Goal: Transaction & Acquisition: Purchase product/service

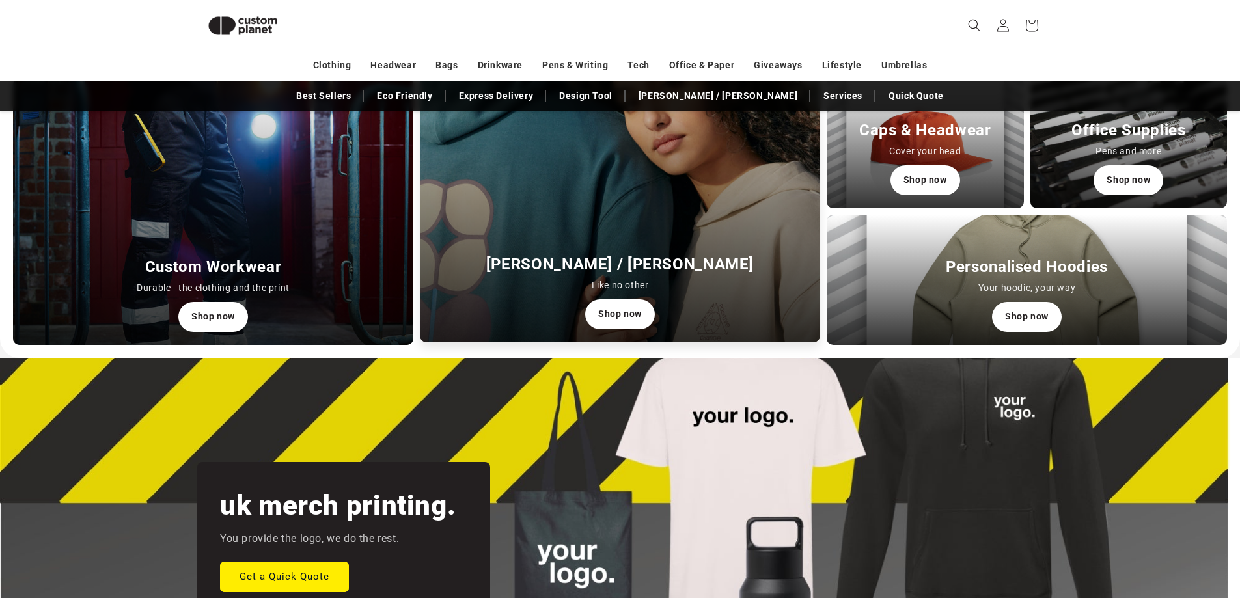
scroll to position [438, 0]
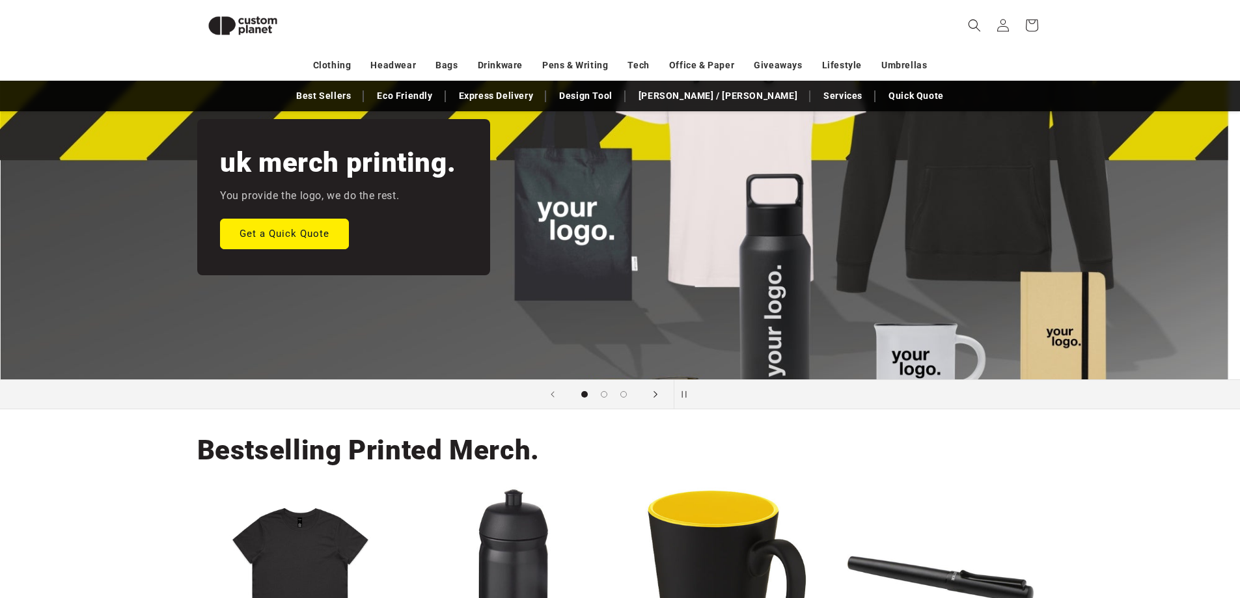
click at [656, 397] on icon "Next slide" at bounding box center [655, 394] width 5 height 14
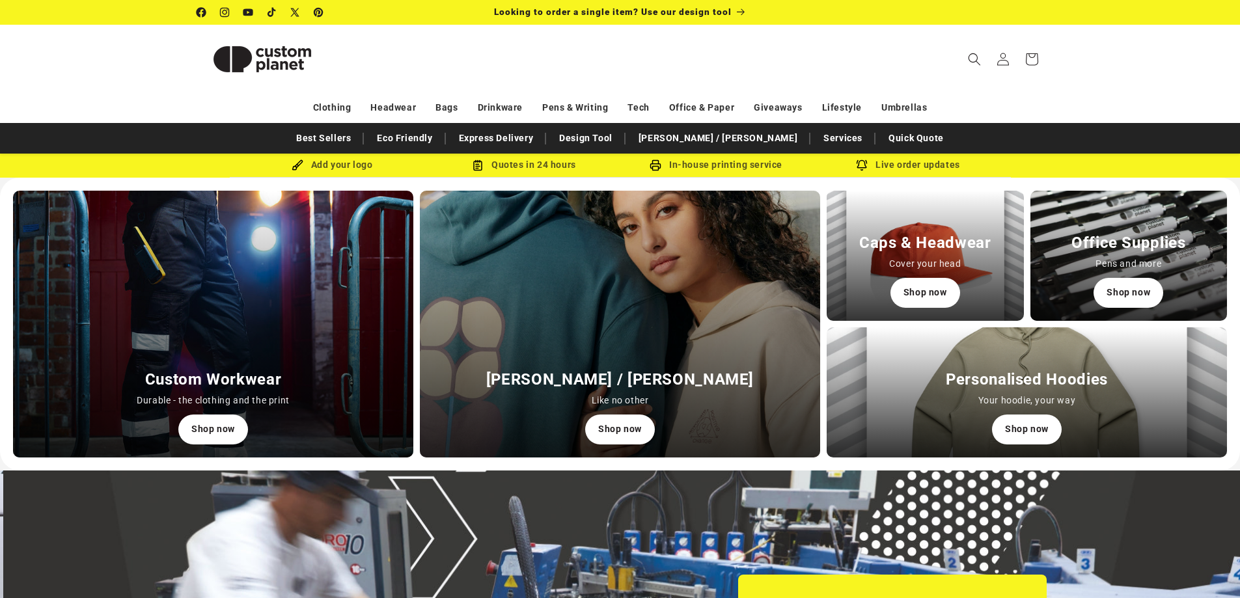
scroll to position [0, 2479]
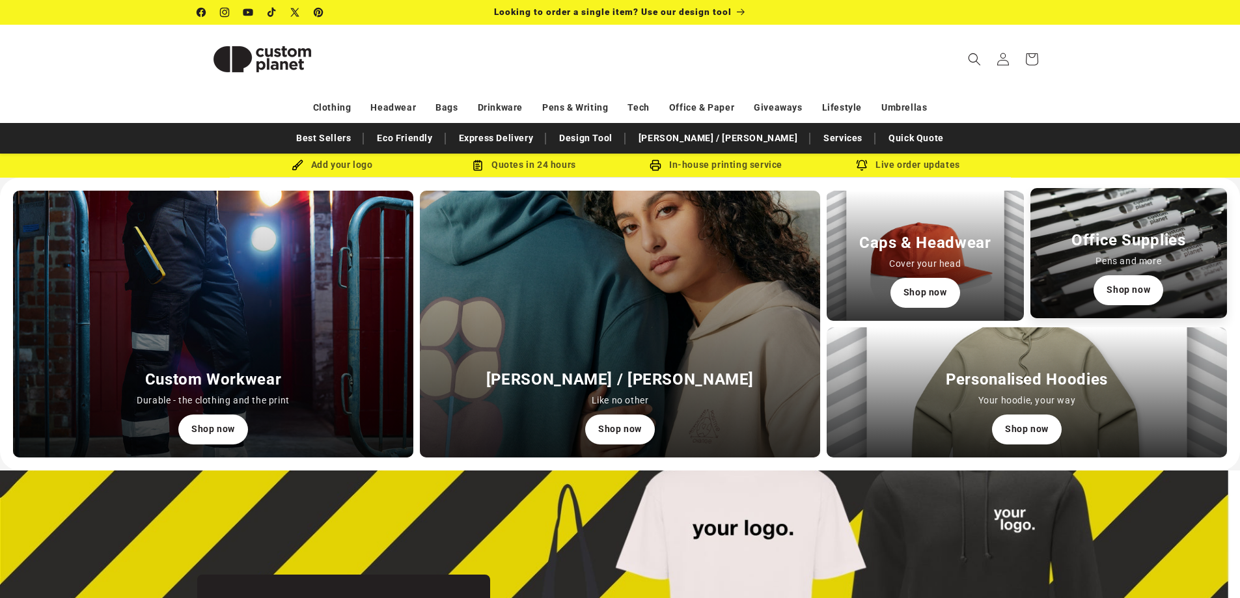
click at [1066, 258] on div "Office Supplies Pens and more Shop now" at bounding box center [1128, 253] width 197 height 130
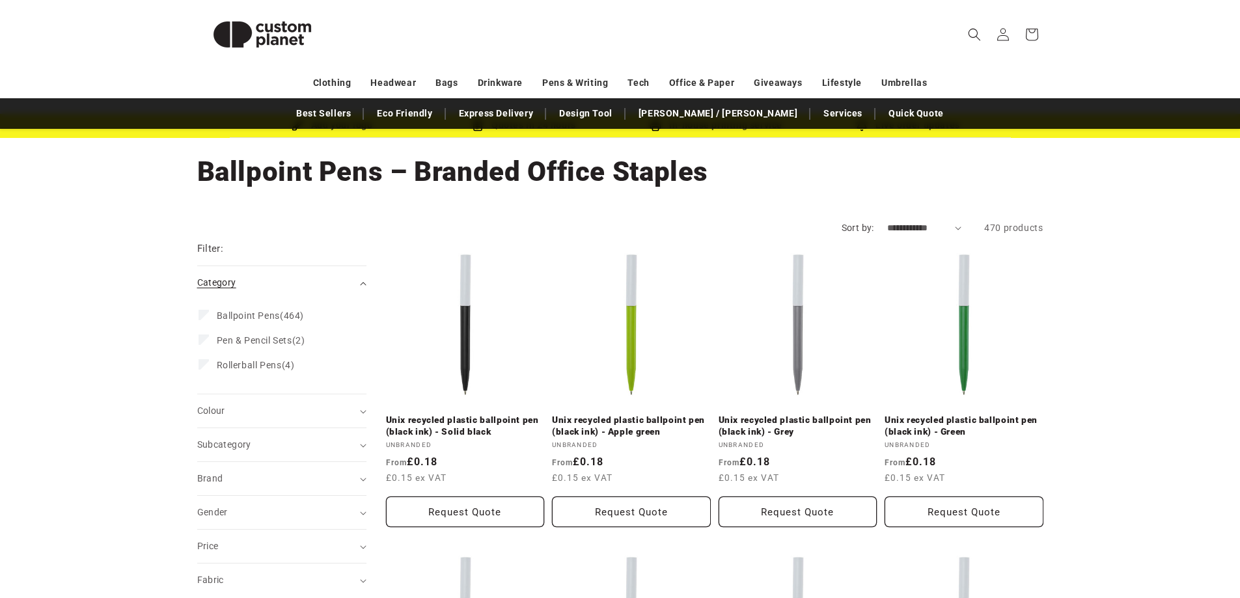
scroll to position [130, 0]
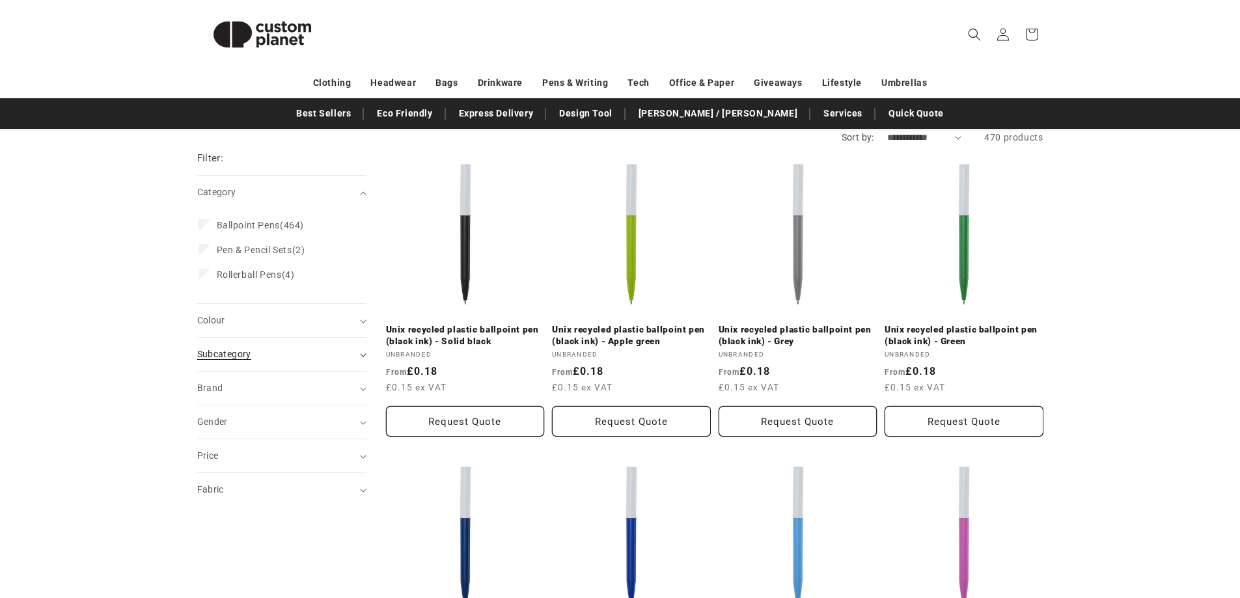
click at [267, 356] on div "Subcategory (0)" at bounding box center [276, 354] width 158 height 14
click at [332, 319] on div "Colour (0)" at bounding box center [276, 321] width 158 height 14
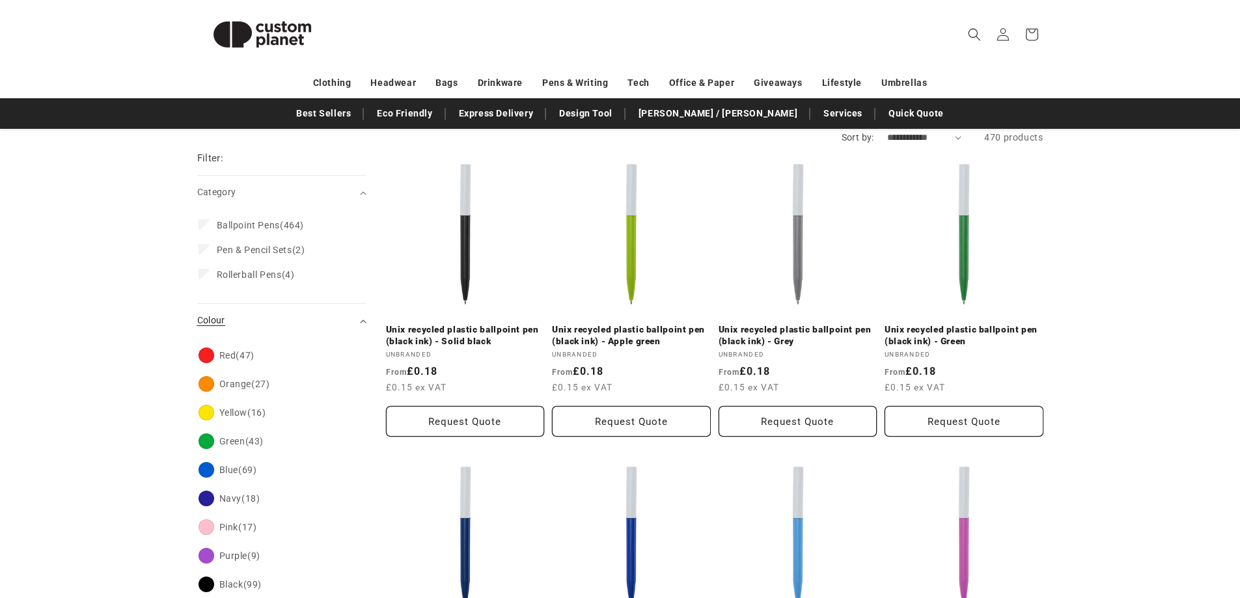
click at [332, 319] on div "Colour (0)" at bounding box center [276, 321] width 158 height 14
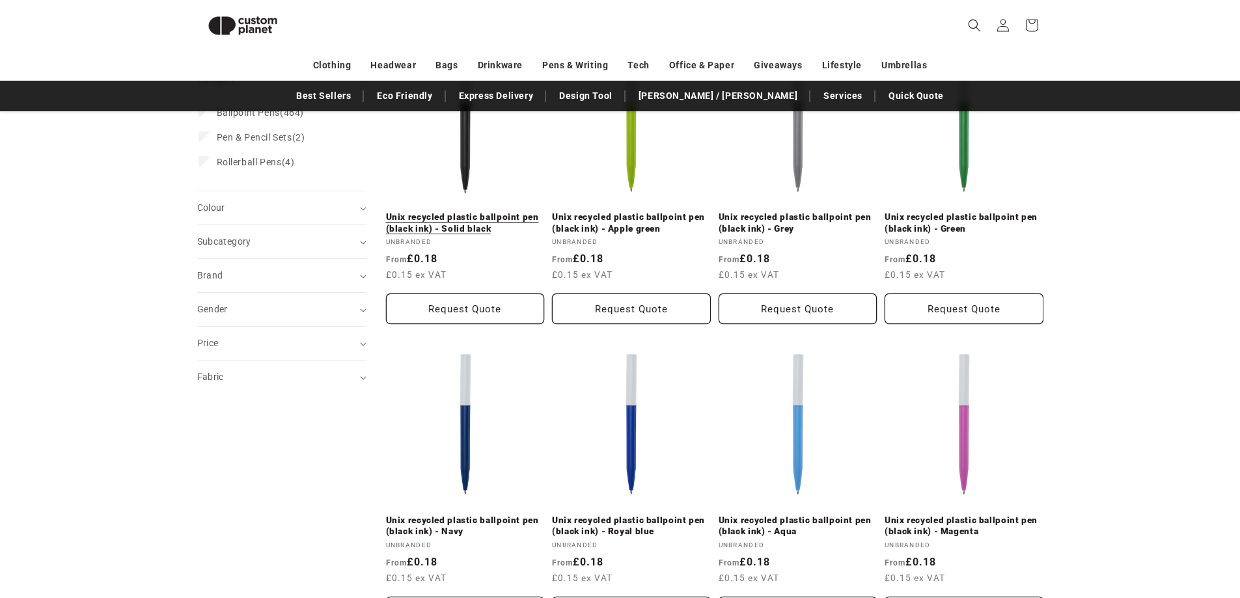
scroll to position [0, 0]
